Goal: Transaction & Acquisition: Obtain resource

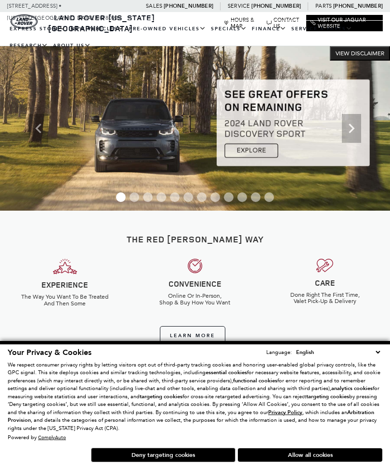
click at [0, 0] on link "New Lease Offers" at bounding box center [0, 0] width 0 height 0
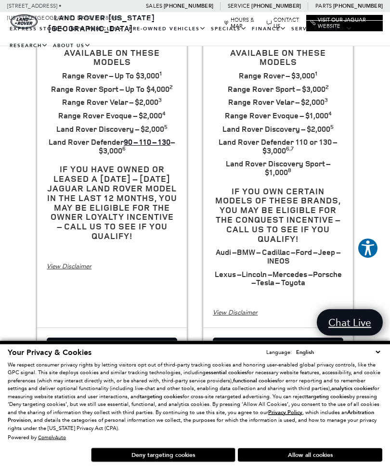
scroll to position [254, 0]
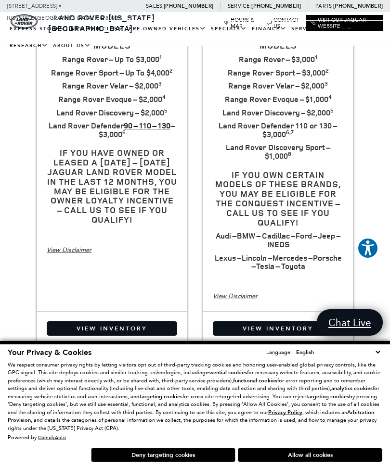
click at [286, 323] on link "View Inventory" at bounding box center [278, 328] width 130 height 14
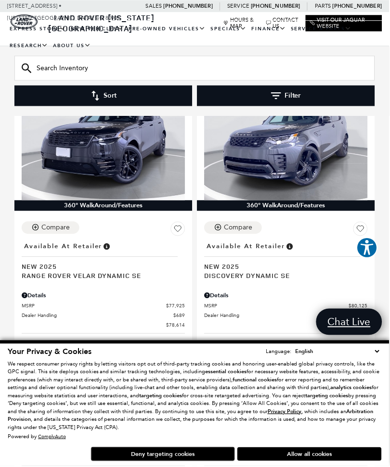
scroll to position [2474, 0]
